Goal: Task Accomplishment & Management: Use online tool/utility

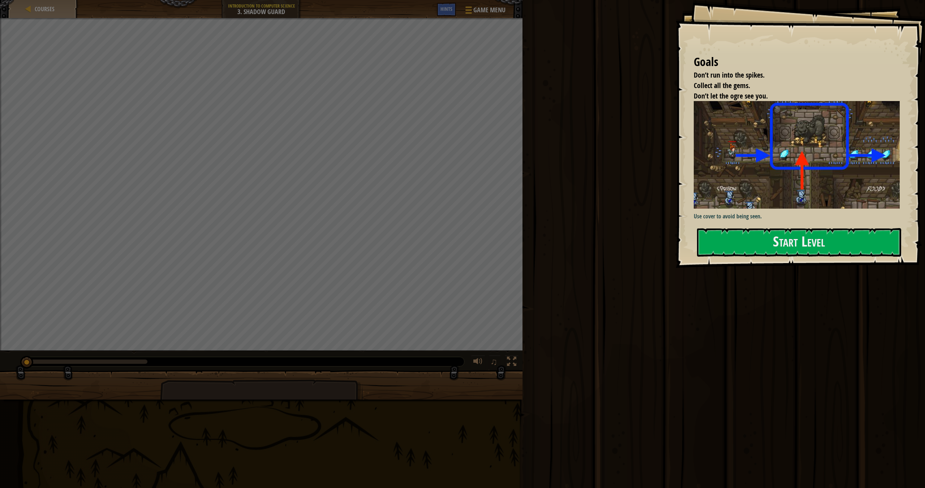
click at [682, 351] on div "Run Submit Done" at bounding box center [722, 242] width 404 height 485
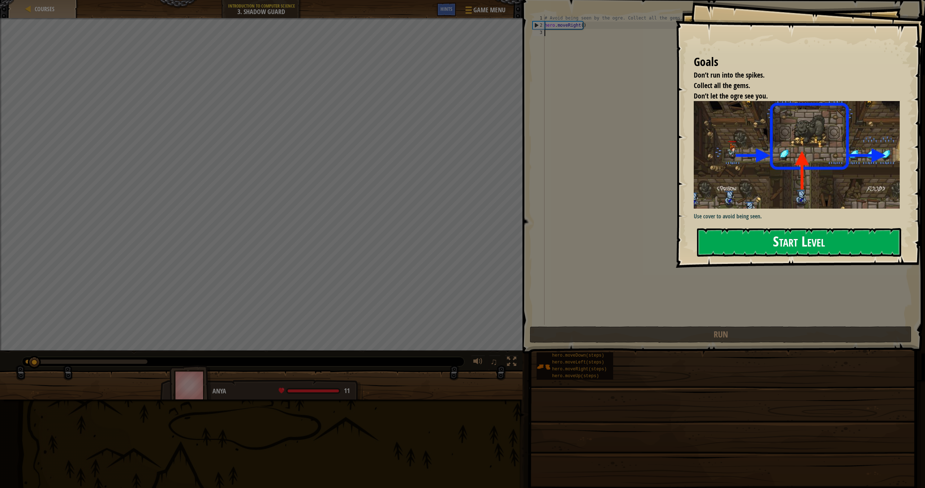
click at [750, 242] on button "Start Level" at bounding box center [799, 242] width 204 height 29
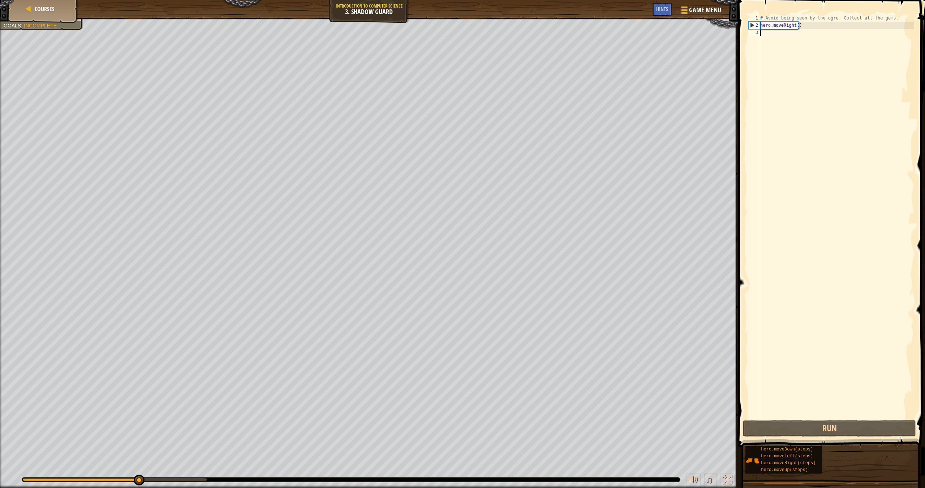
click at [836, 20] on div "# Avoid being seen by the ogre. Collect all the gems. hero . moveRight ( )" at bounding box center [835, 223] width 155 height 419
click at [809, 26] on div "# Avoid being seen by the ogre. Collect all the gems. hero . moveRight ( )" at bounding box center [835, 223] width 155 height 419
type textarea "hero.moveRight()"
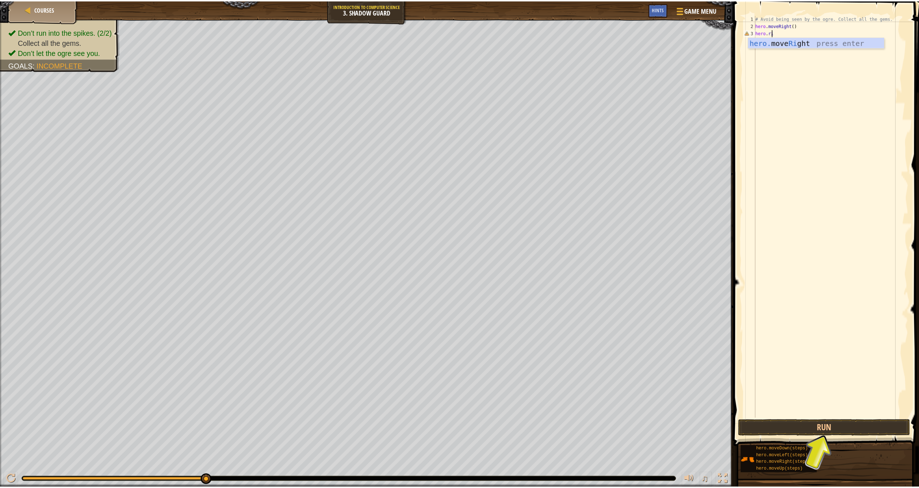
scroll to position [3, 1]
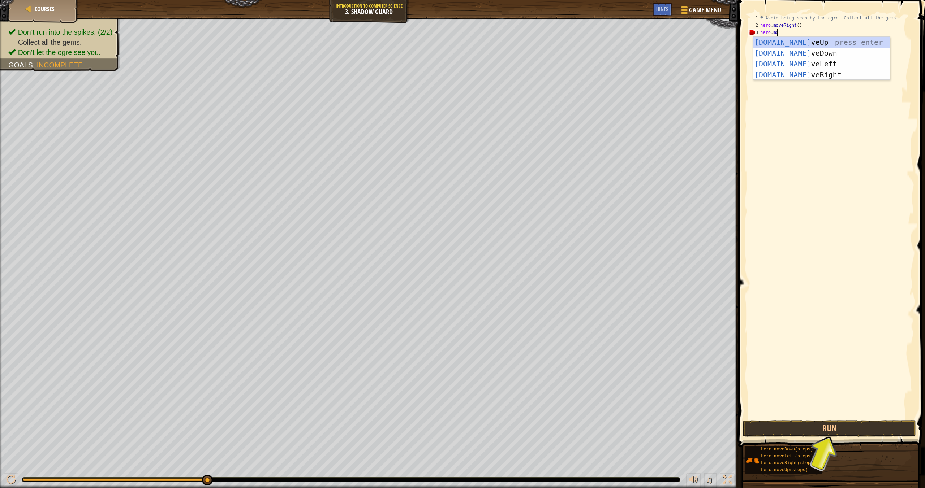
type textarea "hero.move"
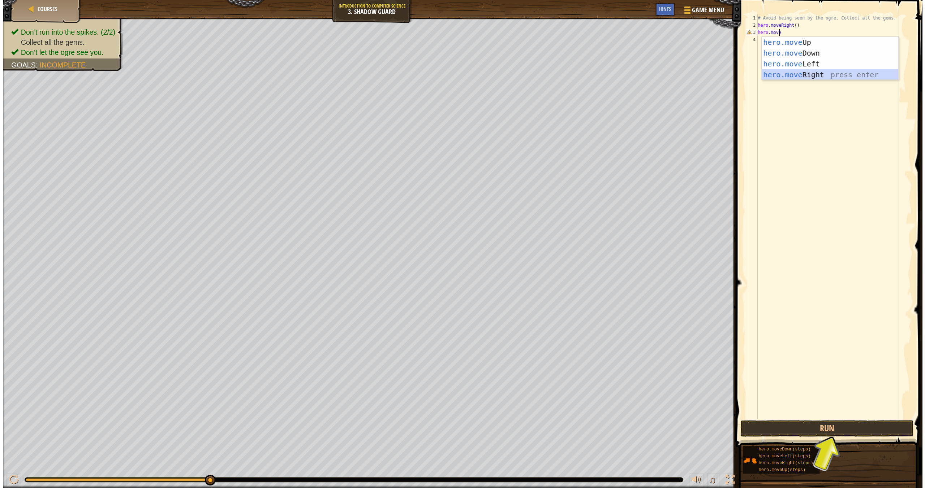
scroll to position [3, 0]
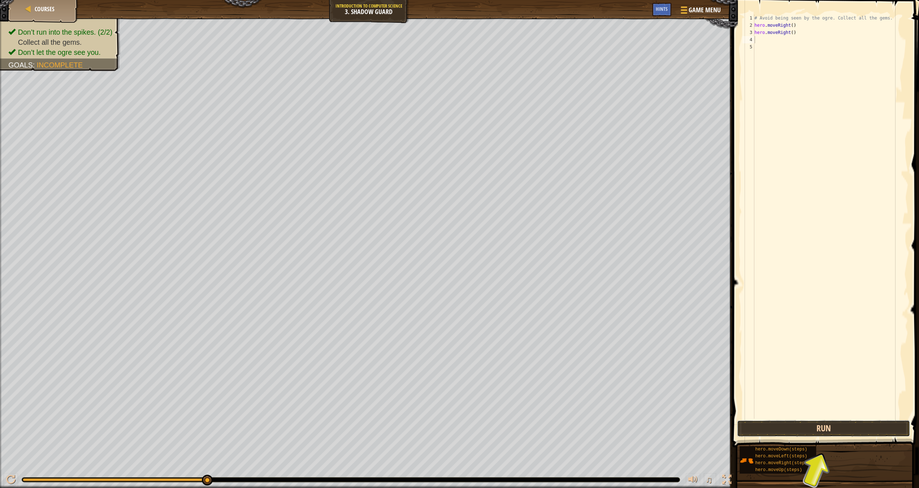
click at [775, 432] on button "Run" at bounding box center [823, 428] width 173 height 17
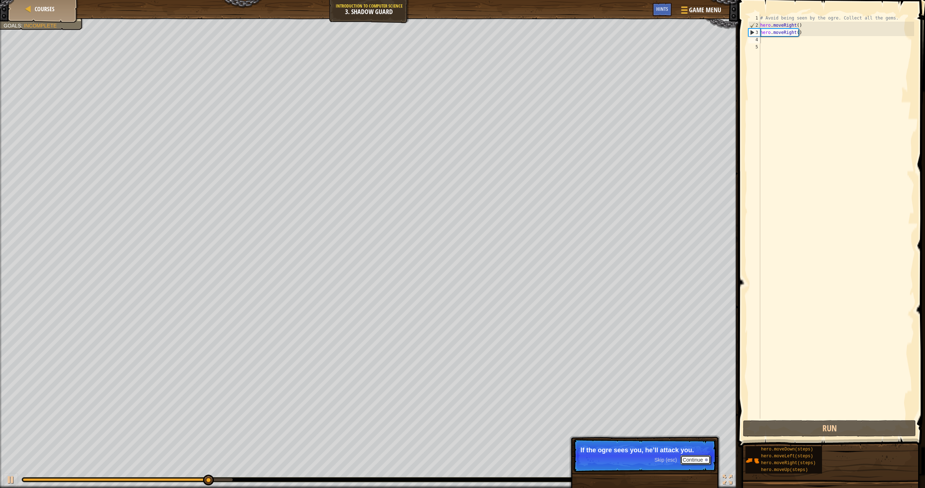
click at [693, 460] on button "Continue" at bounding box center [695, 459] width 30 height 9
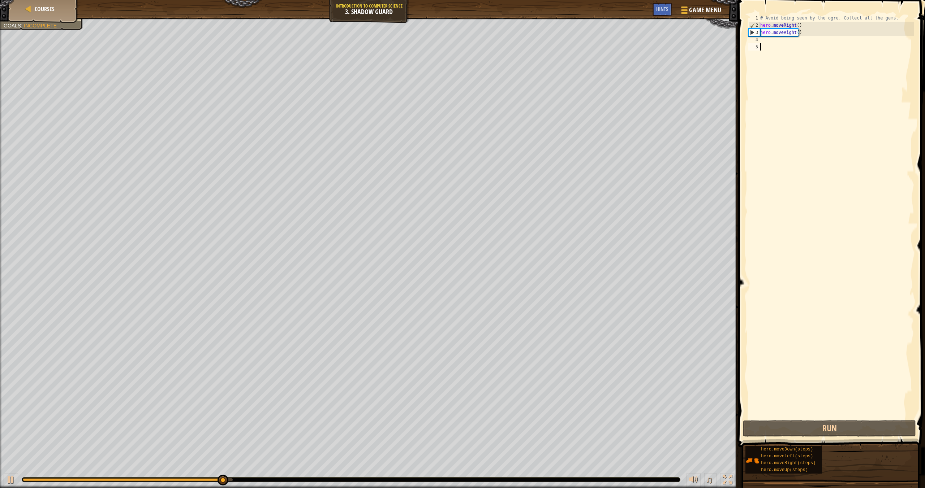
click at [849, 87] on div "# Avoid being seen by the ogre. Collect all the gems. hero . moveRight ( ) hero…" at bounding box center [835, 223] width 155 height 419
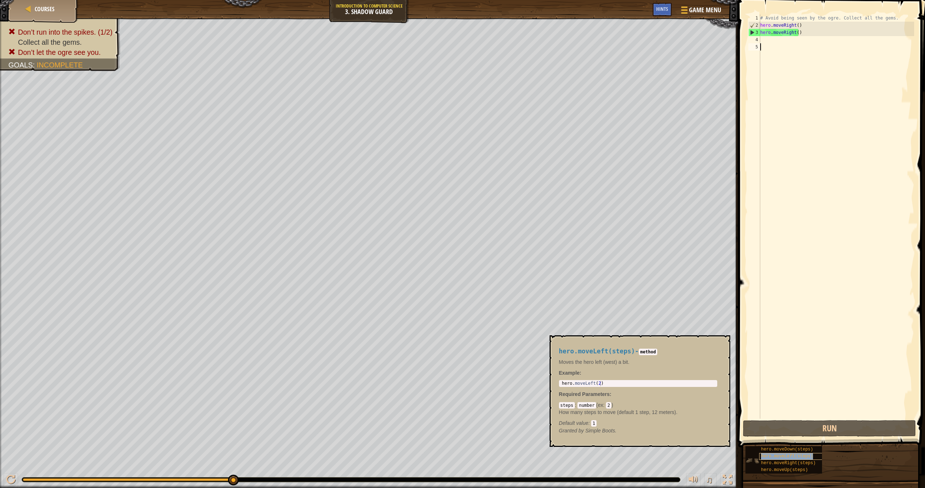
click at [778, 455] on span "hero.moveLeft(steps)" at bounding box center [787, 456] width 52 height 5
click at [778, 464] on span "hero.moveRight(steps)" at bounding box center [788, 463] width 55 height 5
drag, startPoint x: 782, startPoint y: 473, endPoint x: 784, endPoint y: 463, distance: 10.6
click at [782, 473] on div "hero.moveUp(steps)" at bounding box center [805, 470] width 92 height 7
click at [786, 453] on div "hero.moveLeft(steps)" at bounding box center [805, 456] width 92 height 7
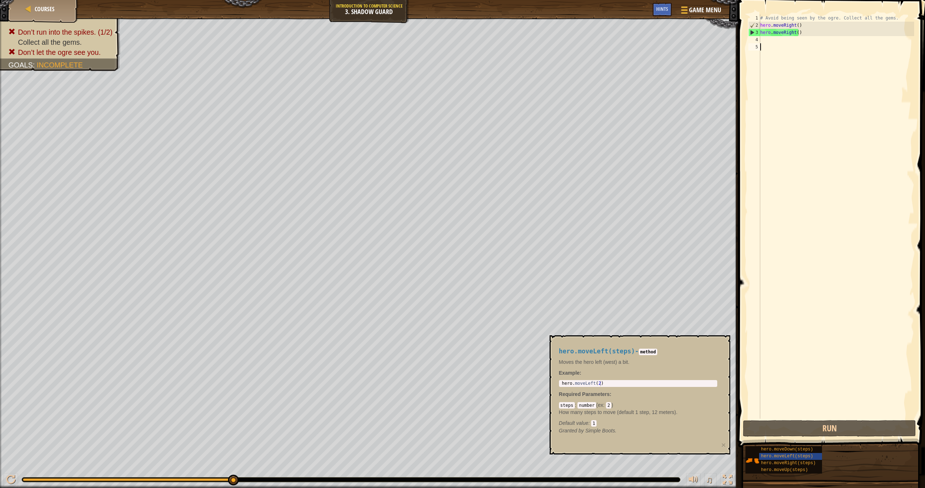
click at [800, 23] on div "# Avoid being seen by the ogre. Collect all the gems. hero . moveRight ( ) hero…" at bounding box center [835, 223] width 155 height 419
type textarea "hero.moveRight()"
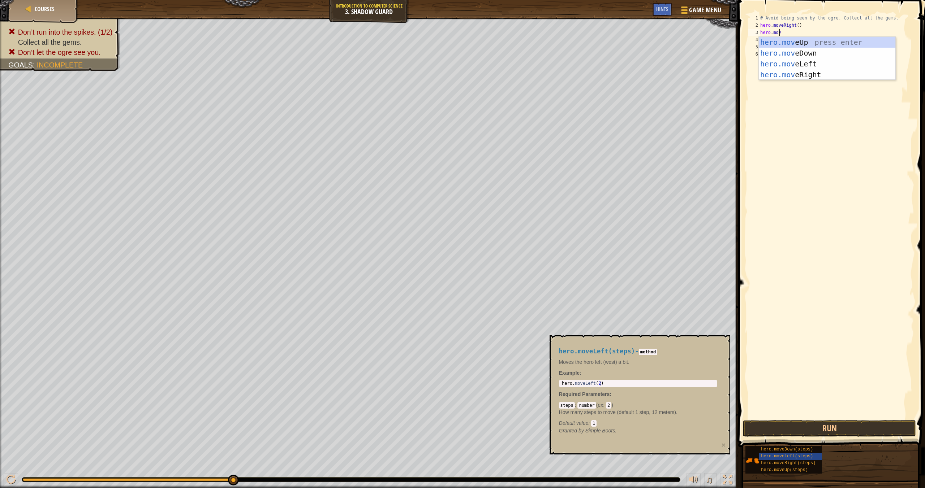
type textarea "hero.move"
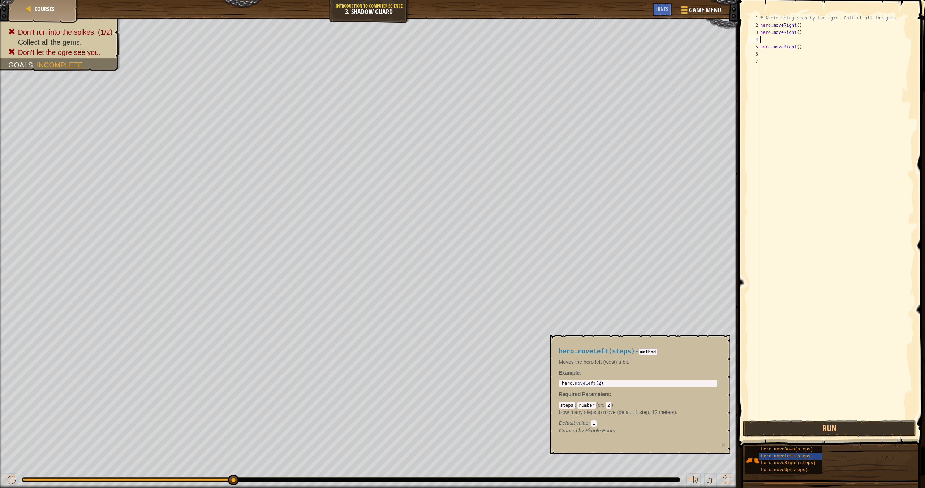
type textarea "hero.moveRight()"
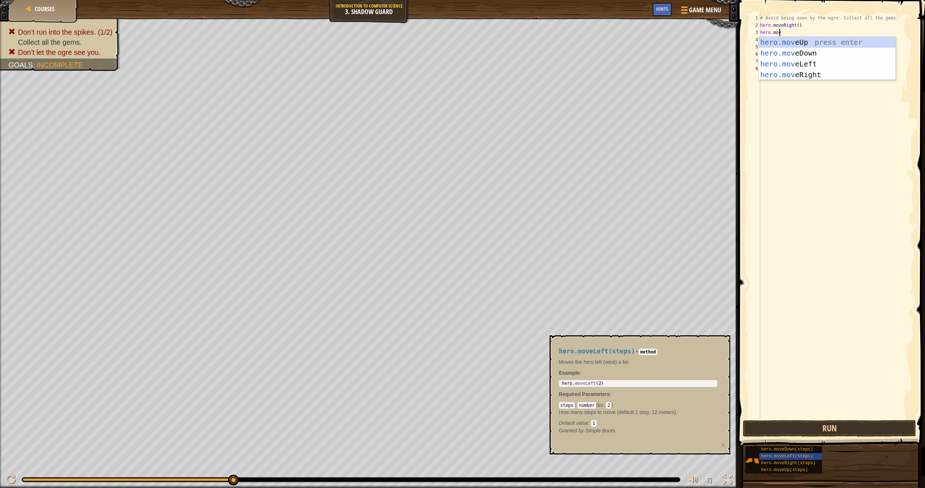
scroll to position [3, 1]
type textarea "hero.move"
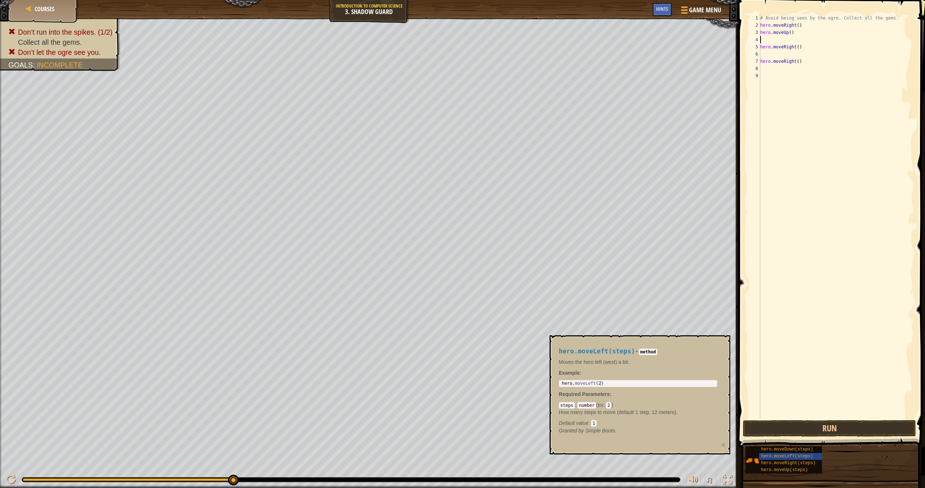
type textarea "hero.moveRight()"
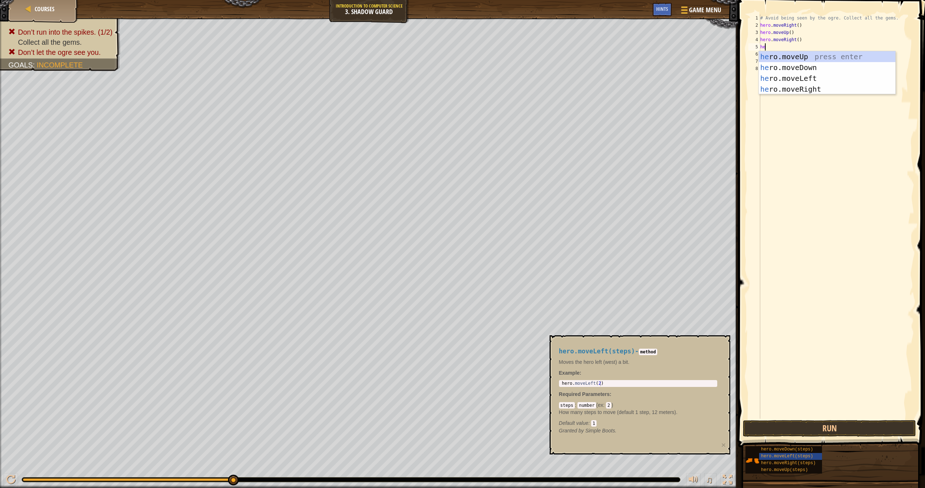
type textarea "hero"
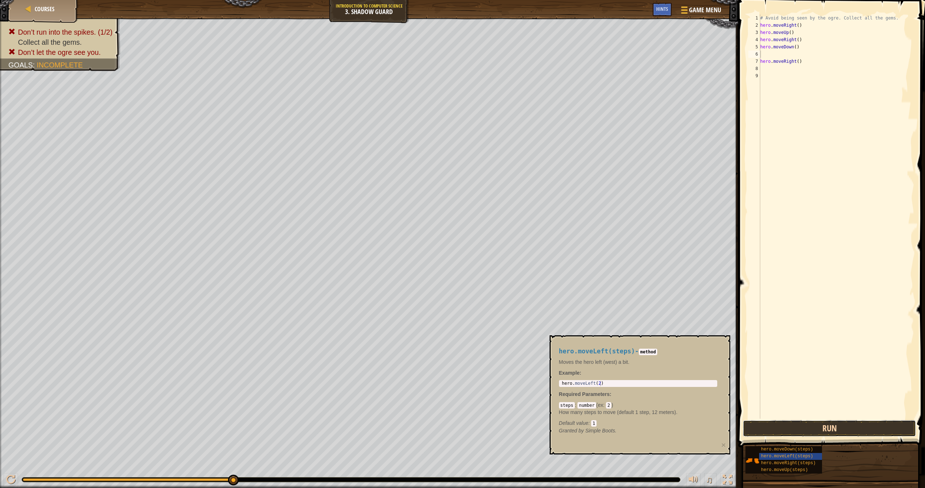
click at [826, 428] on button "Run" at bounding box center [829, 428] width 173 height 17
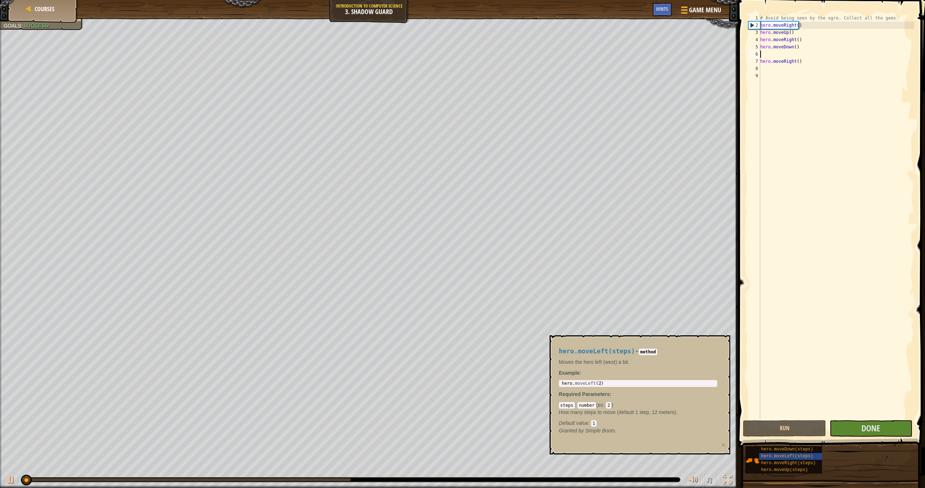
click at [831, 285] on div "# Avoid being seen by the ogre. Collect all the gems. hero . moveRight ( ) hero…" at bounding box center [835, 223] width 155 height 419
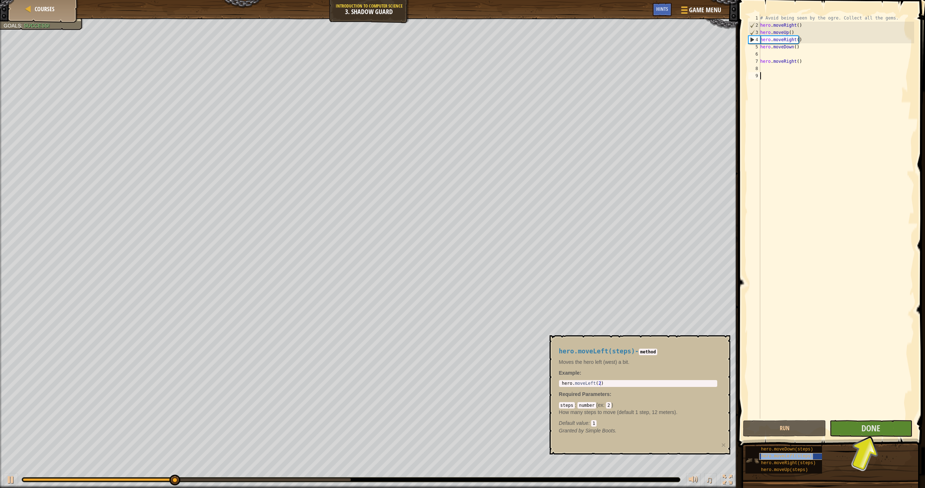
click at [785, 457] on span "hero.moveLeft(steps)" at bounding box center [787, 456] width 52 height 5
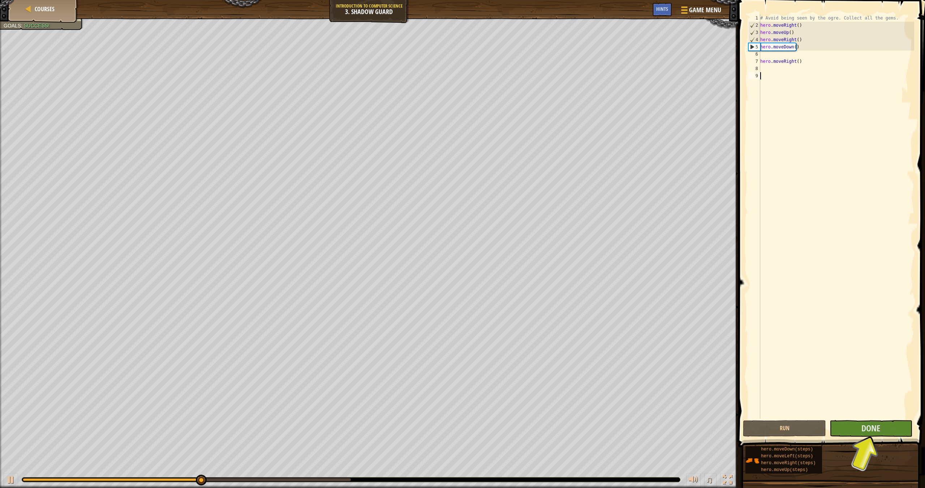
click at [821, 339] on div "# Avoid being seen by the ogre. Collect all the gems. hero . moveRight ( ) hero…" at bounding box center [835, 223] width 155 height 419
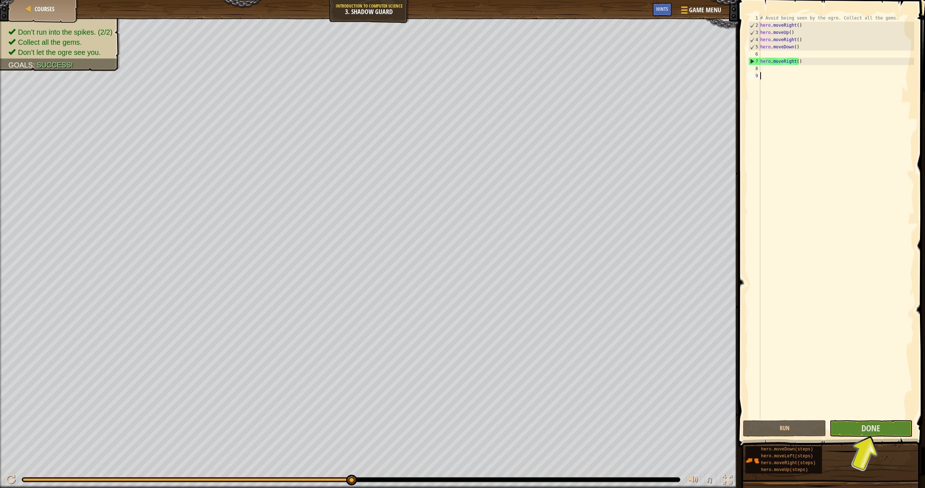
click at [761, 52] on div "# Avoid being seen by the ogre. Collect all the gems. hero . moveRight ( ) hero…" at bounding box center [835, 223] width 155 height 419
type textarea "hero.moveDown()"
